Goal: Find specific page/section: Find specific page/section

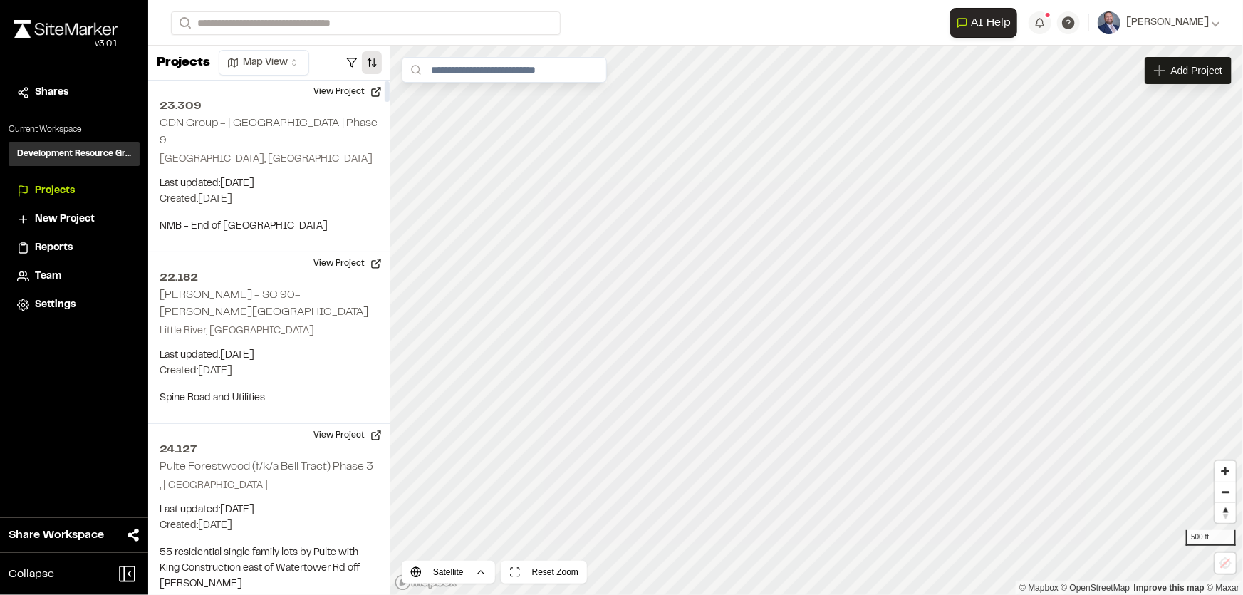
click at [364, 57] on button "button" at bounding box center [372, 62] width 20 height 23
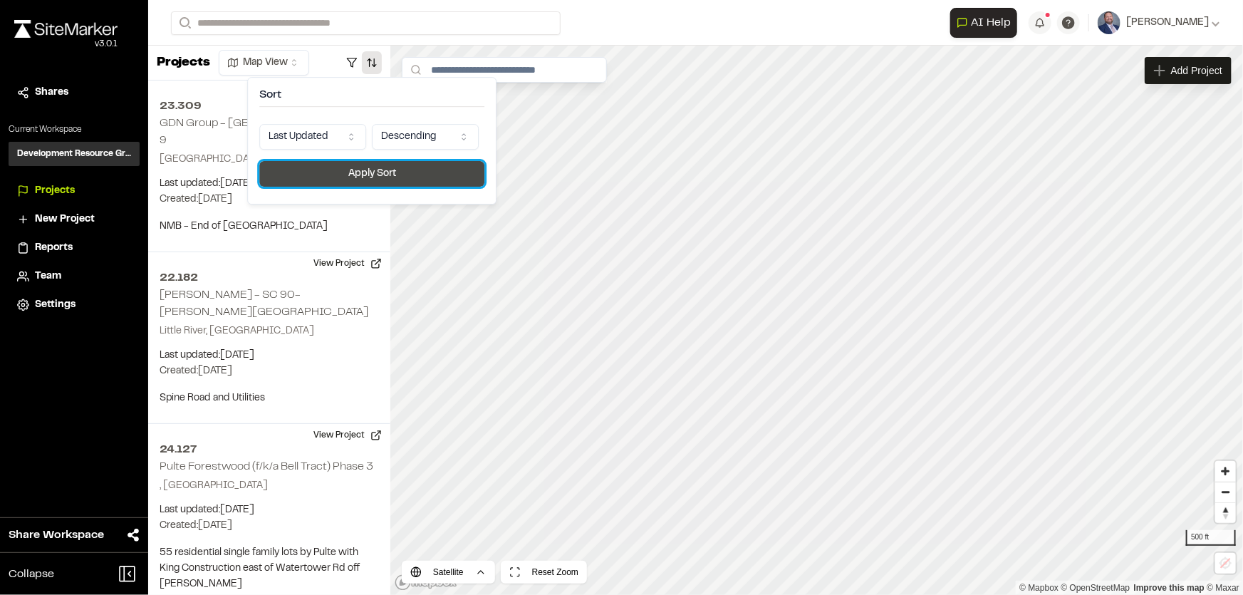
click at [359, 166] on button "Apply Sort" at bounding box center [371, 174] width 225 height 26
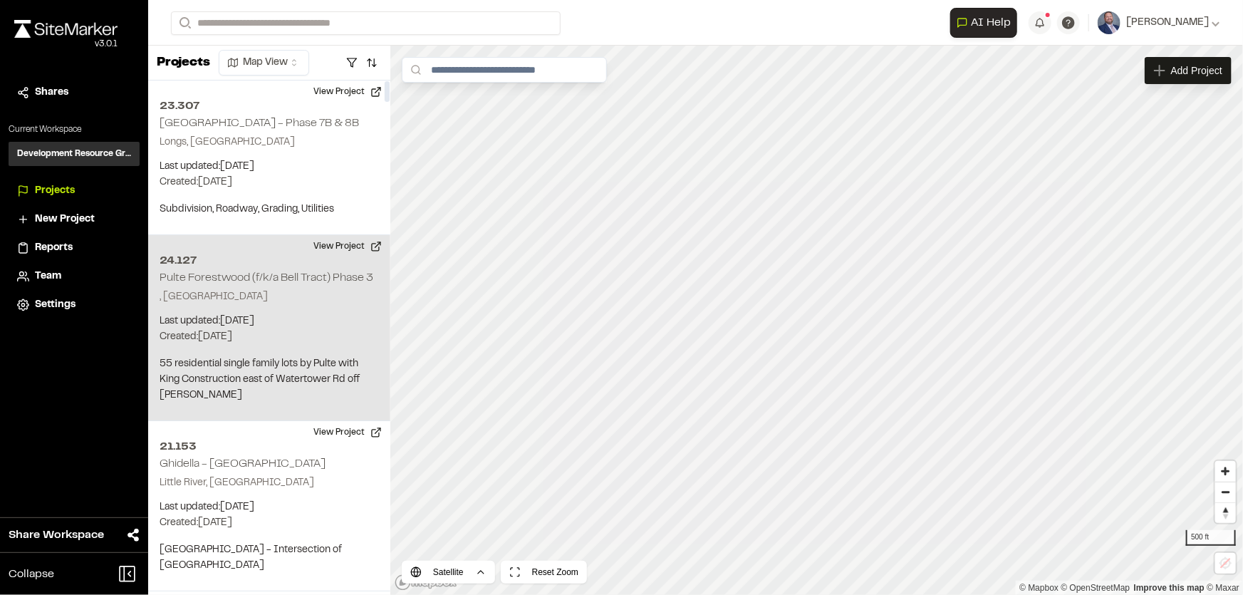
click at [322, 302] on p ", [GEOGRAPHIC_DATA]" at bounding box center [269, 297] width 219 height 16
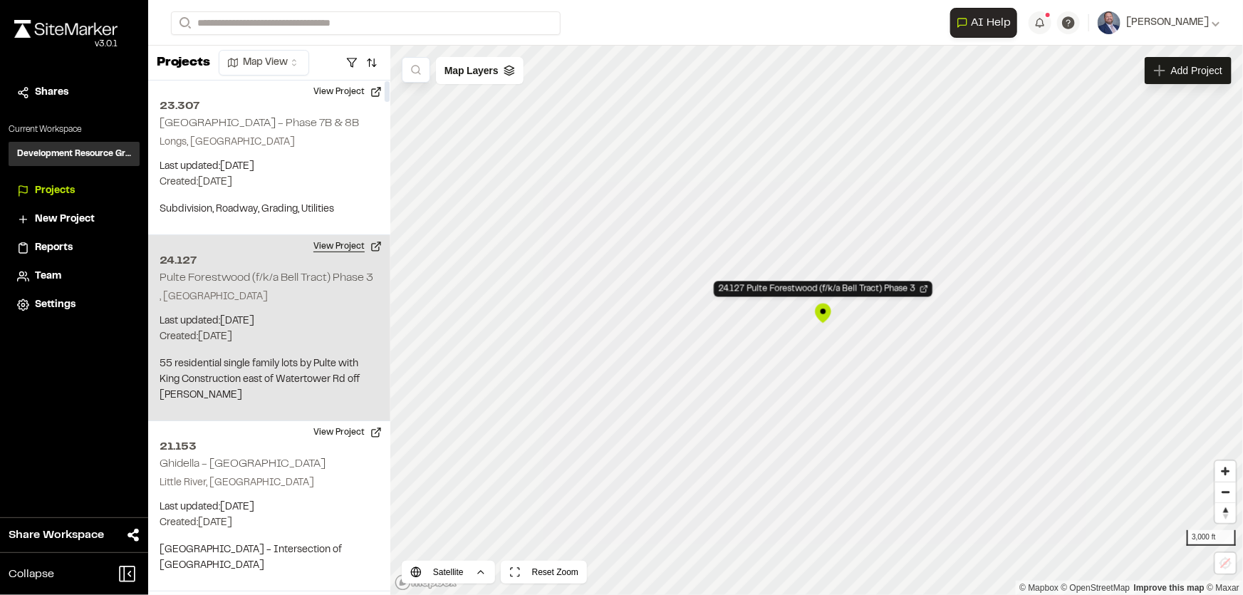
click at [355, 244] on button "View Project" at bounding box center [347, 246] width 85 height 23
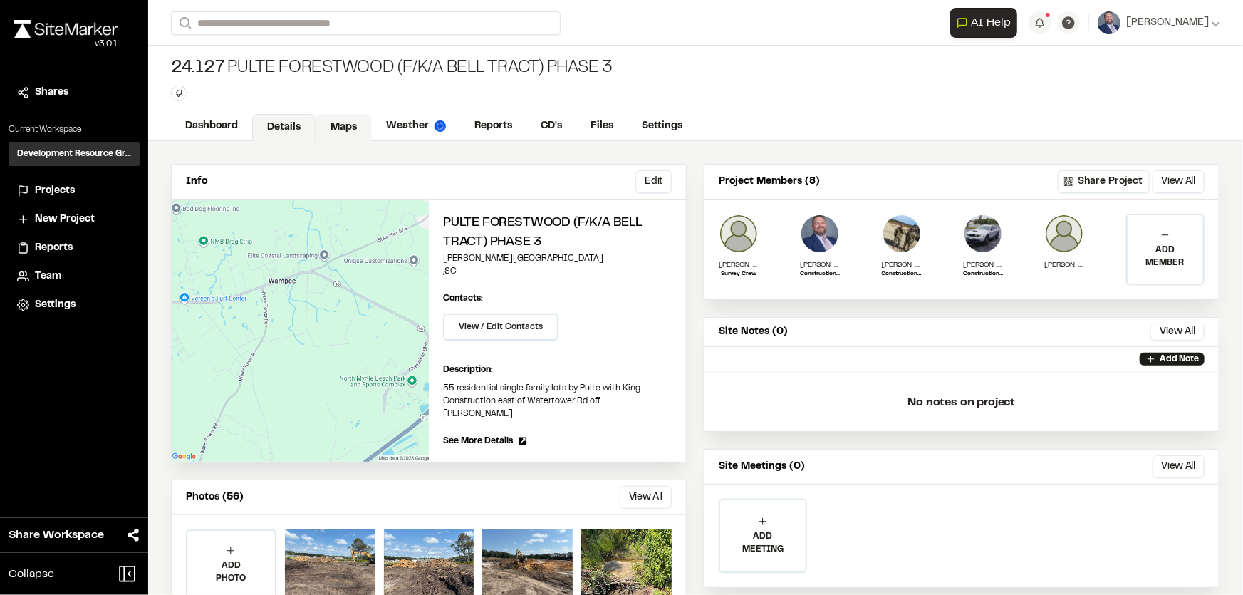
click at [331, 129] on link "Maps" at bounding box center [344, 127] width 56 height 27
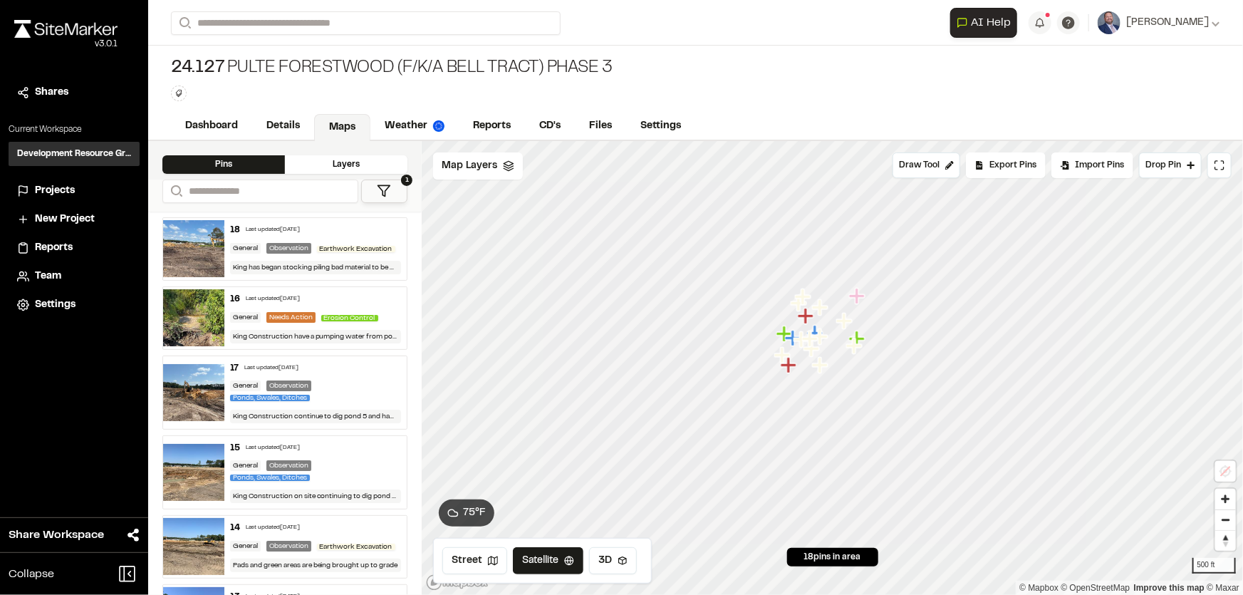
click at [347, 255] on div "General Observation Earthwork Excavation" at bounding box center [316, 248] width 172 height 13
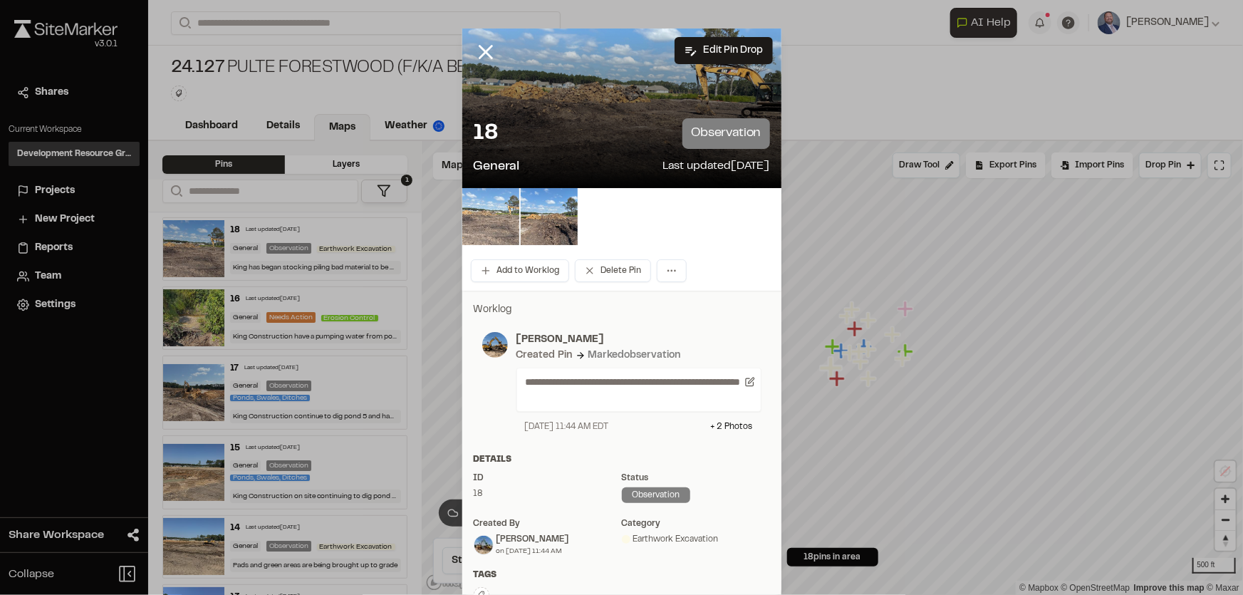
click at [476, 209] on img at bounding box center [490, 216] width 57 height 57
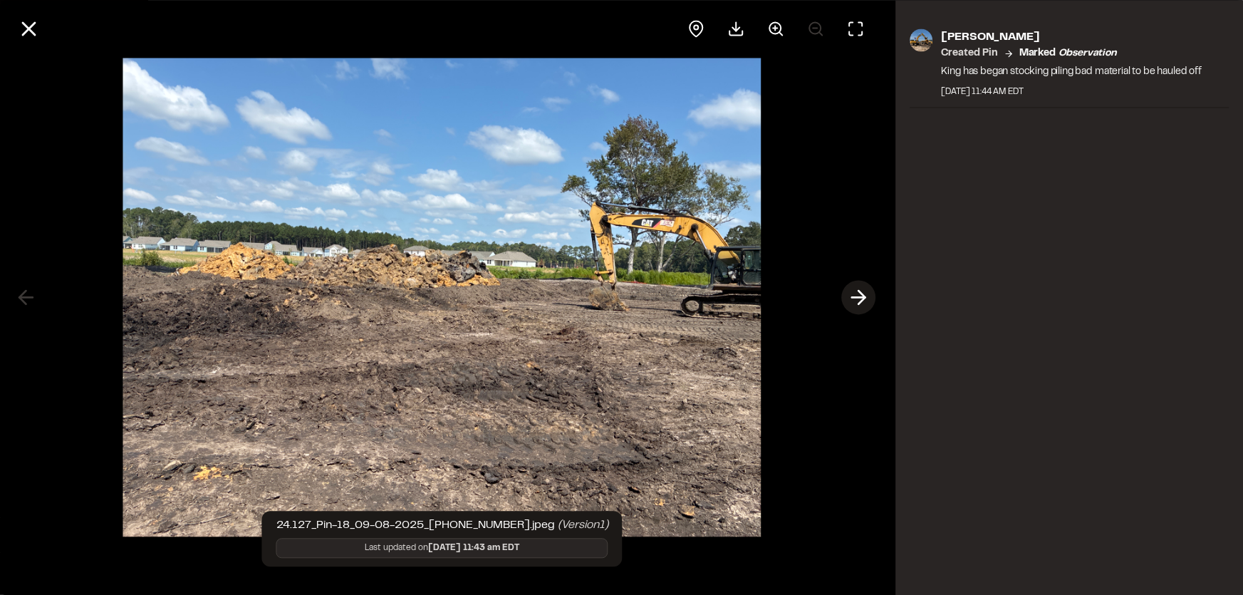
click at [863, 295] on polyline at bounding box center [862, 298] width 6 height 14
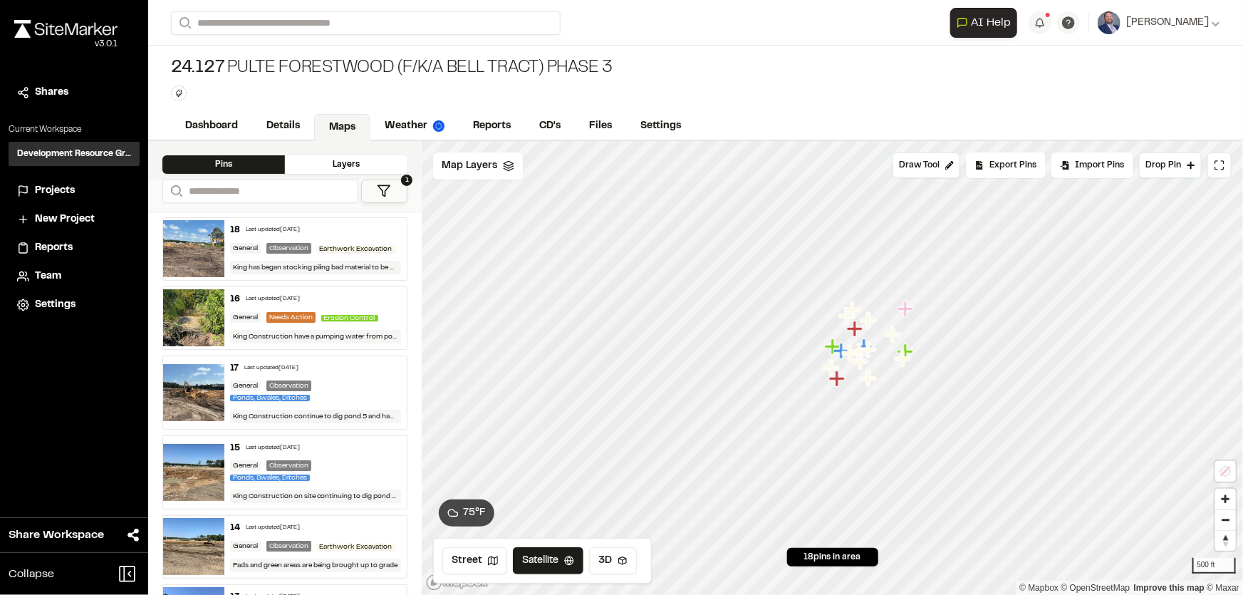
click at [347, 322] on div "Erosion Control" at bounding box center [352, 317] width 63 height 13
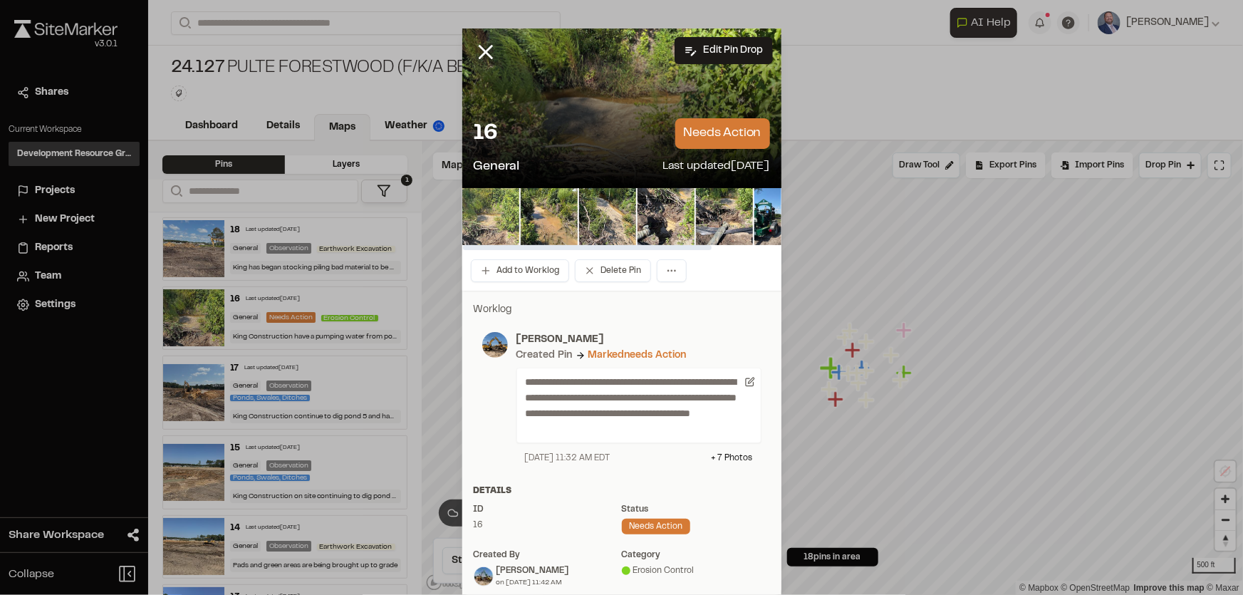
click at [495, 209] on img at bounding box center [490, 216] width 57 height 57
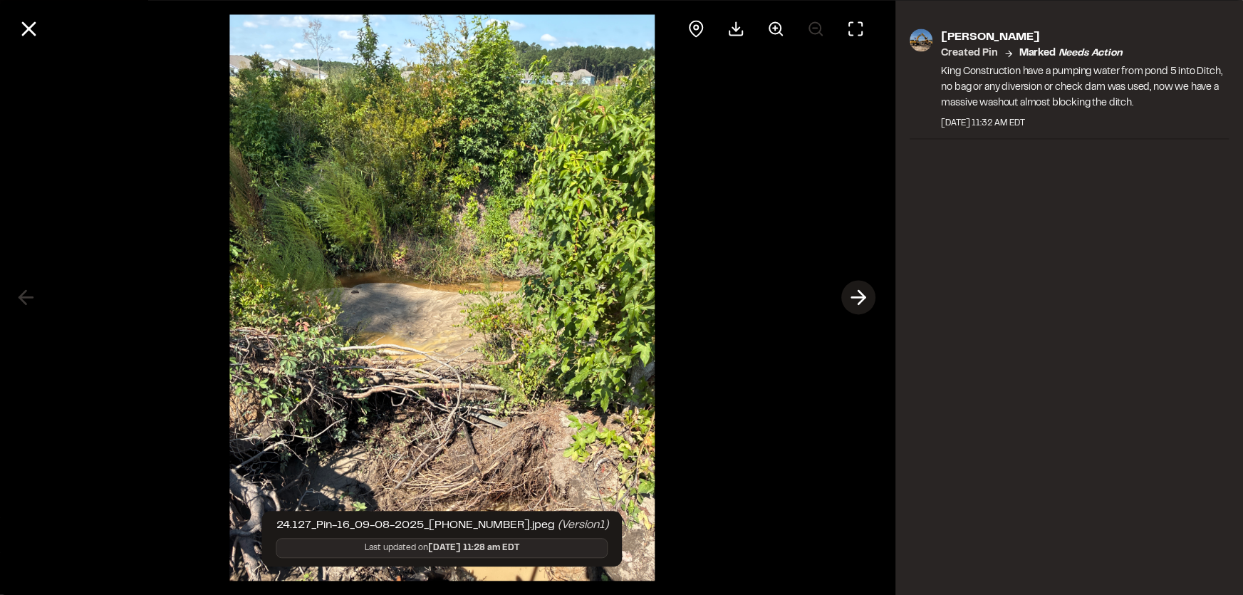
click at [867, 289] on icon at bounding box center [859, 298] width 23 height 24
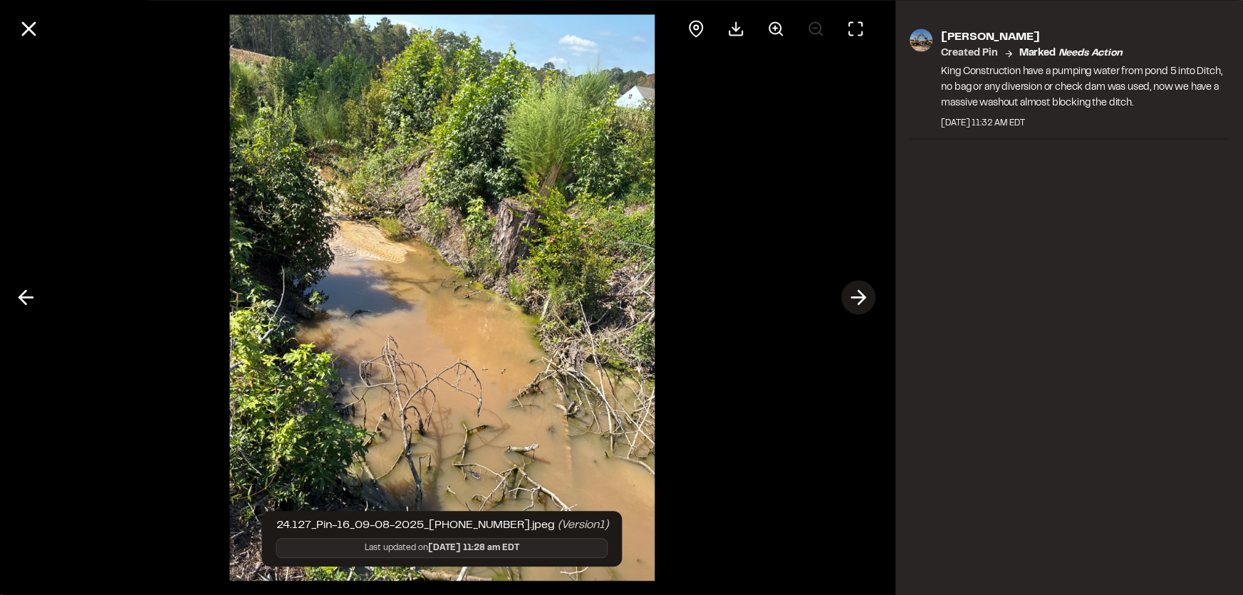
click at [863, 292] on icon at bounding box center [859, 298] width 23 height 24
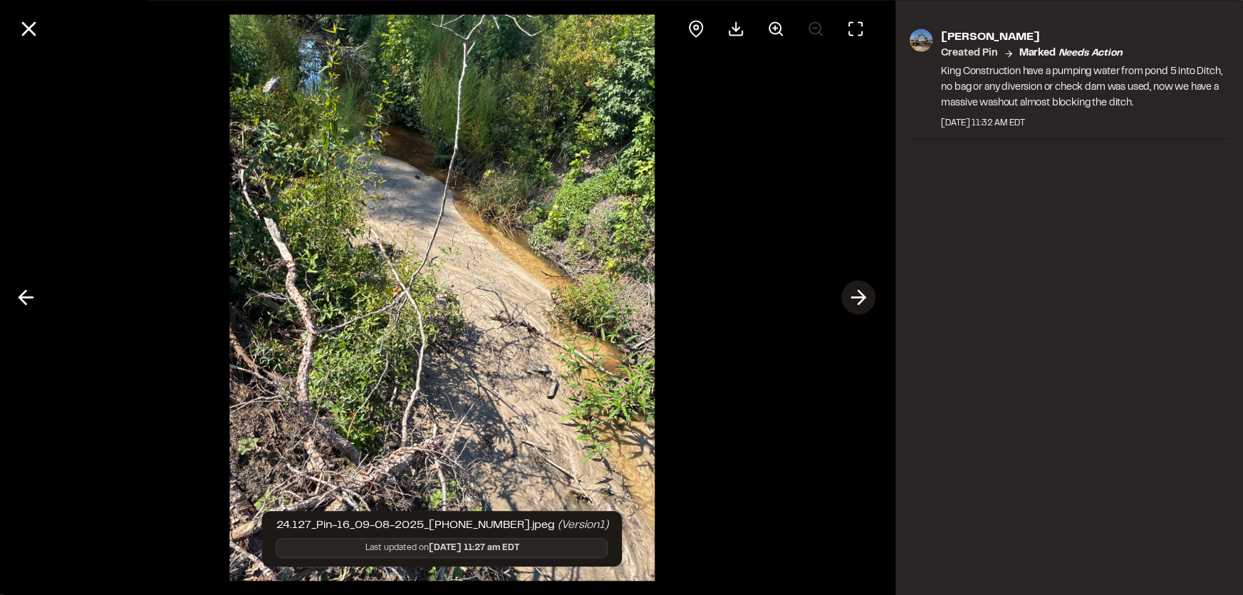
click at [865, 291] on icon at bounding box center [859, 298] width 23 height 24
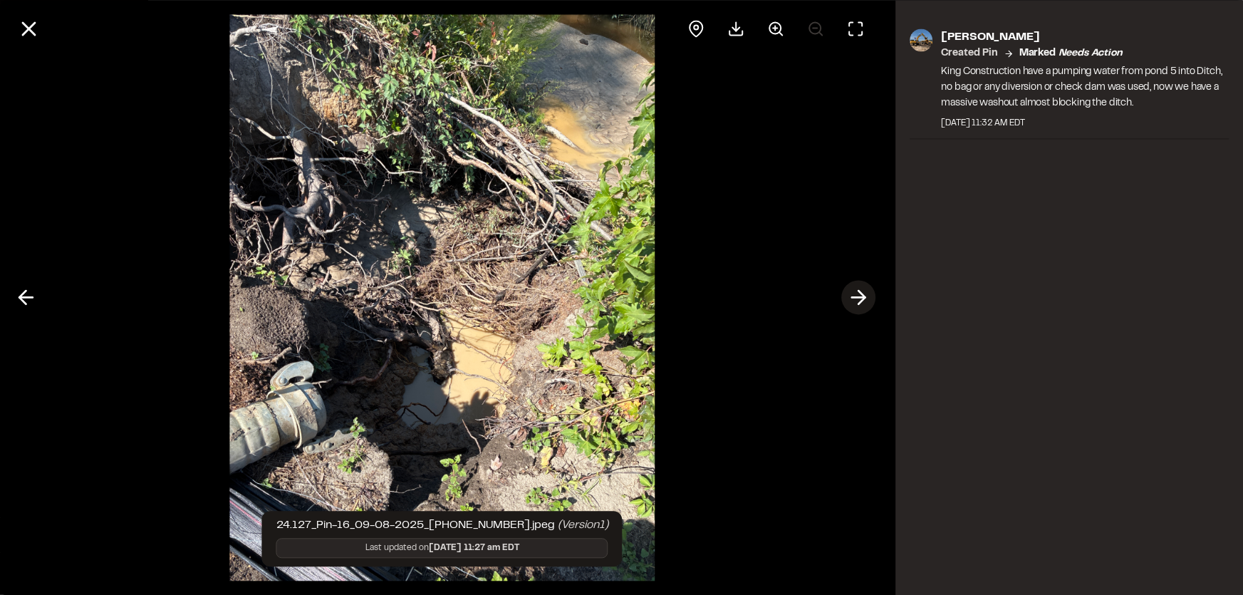
click at [858, 294] on icon at bounding box center [859, 298] width 23 height 24
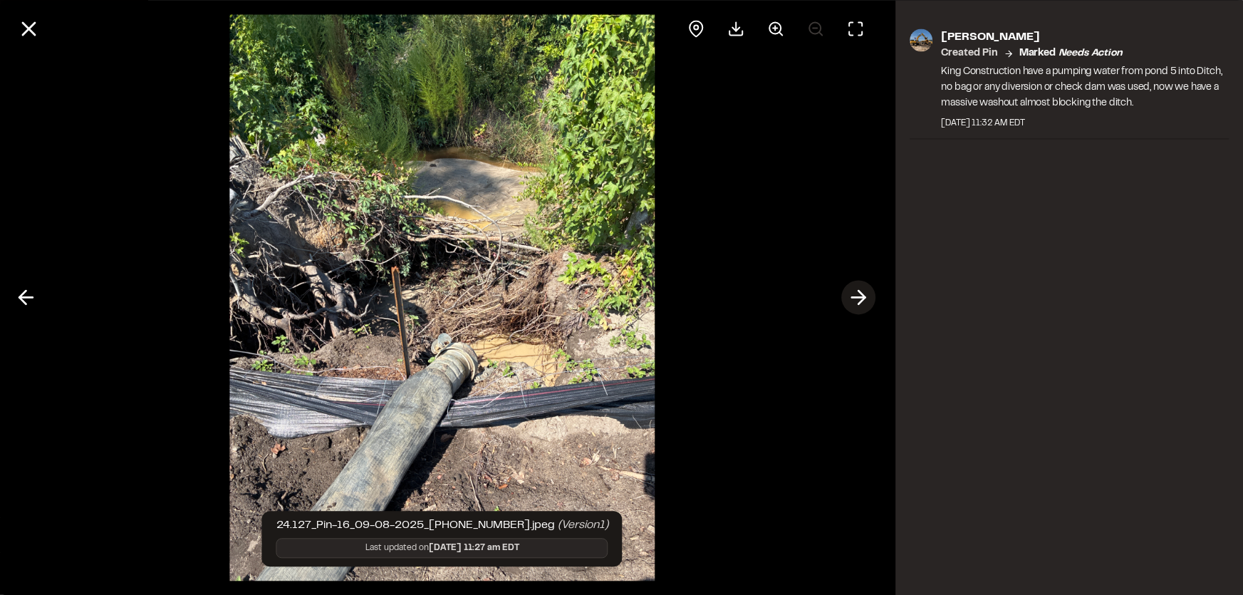
click at [866, 292] on icon at bounding box center [859, 298] width 23 height 24
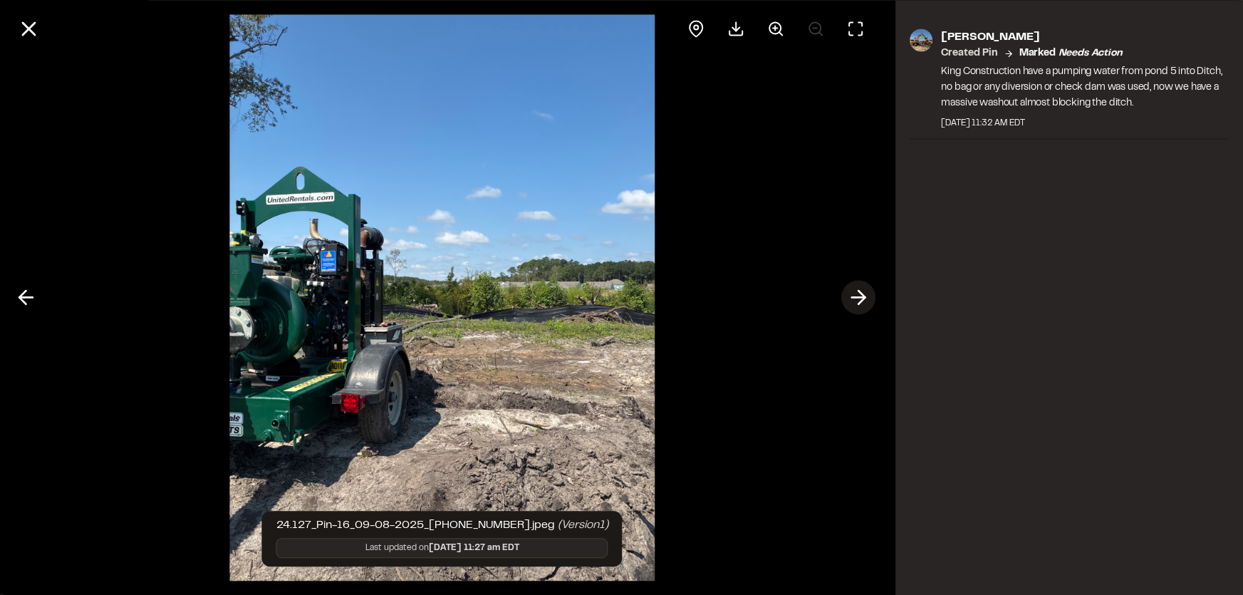
click at [862, 296] on icon at bounding box center [859, 298] width 23 height 24
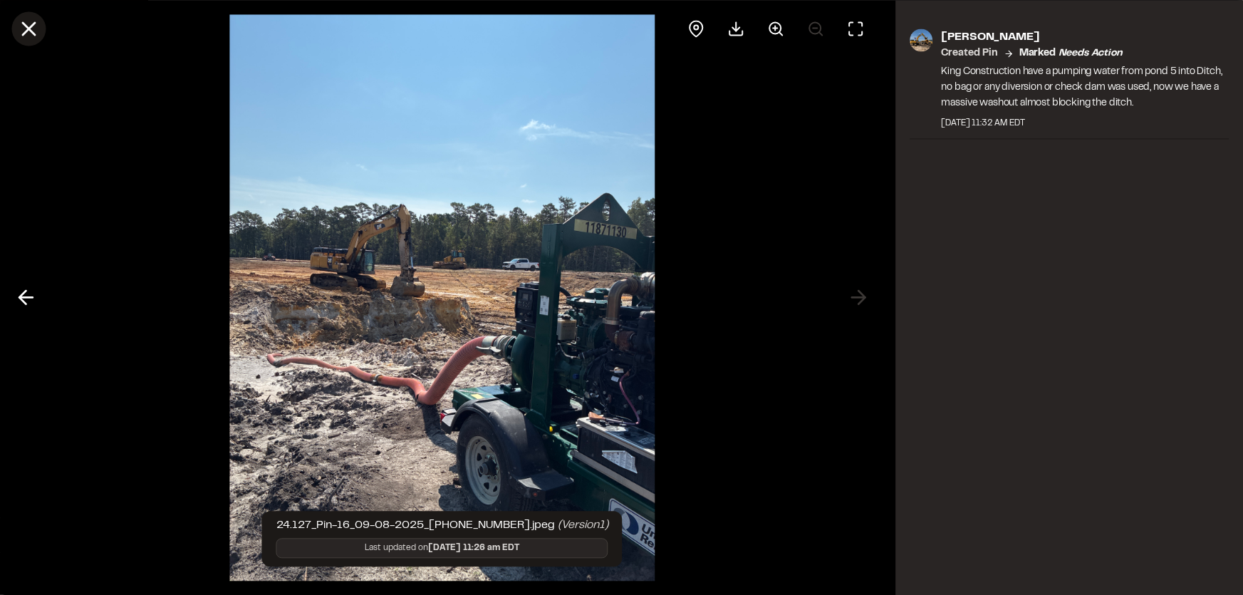
click at [29, 31] on line at bounding box center [29, 29] width 12 height 12
